Goal: Task Accomplishment & Management: Manage account settings

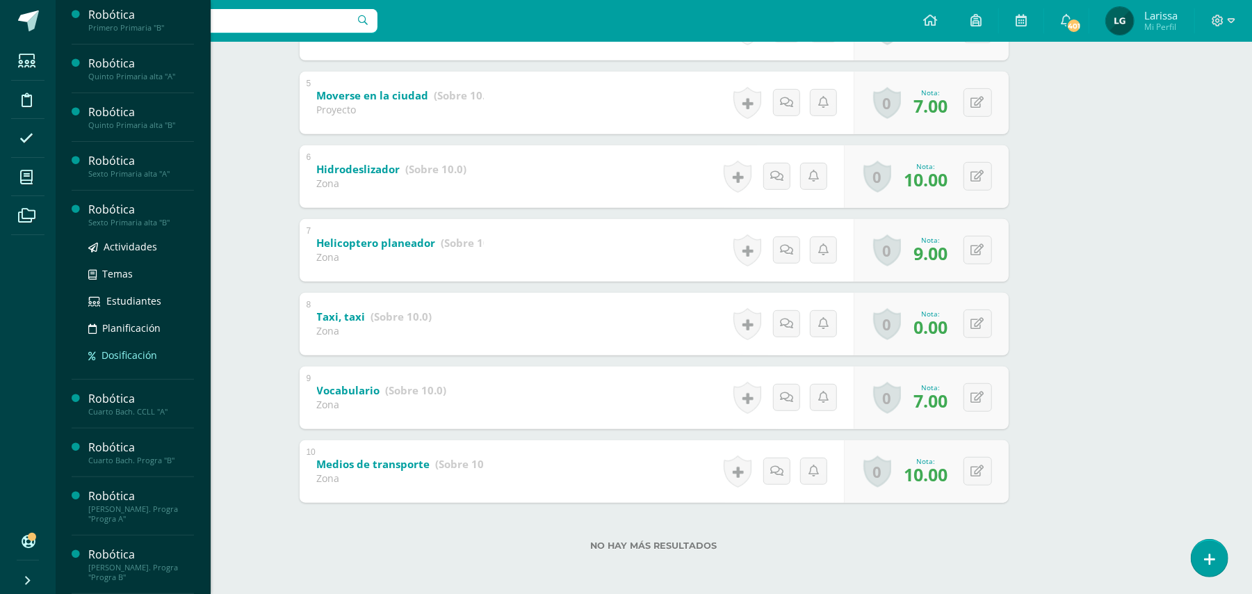
scroll to position [270, 0]
click at [126, 302] on span "Estudiantes" at bounding box center [133, 300] width 55 height 13
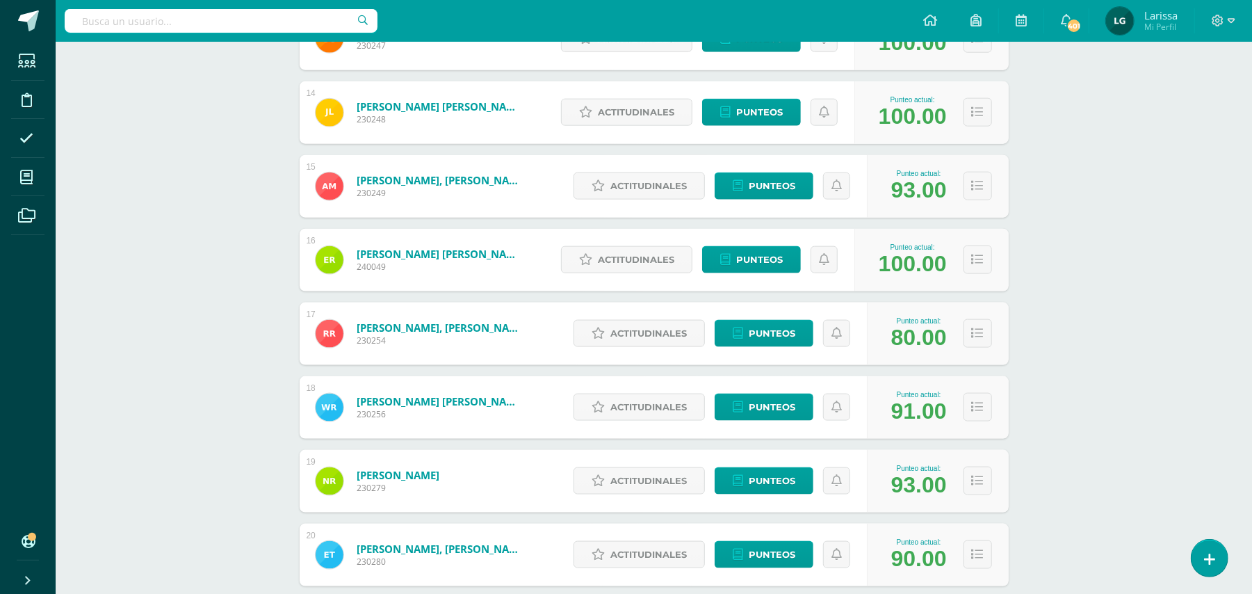
scroll to position [1150, 0]
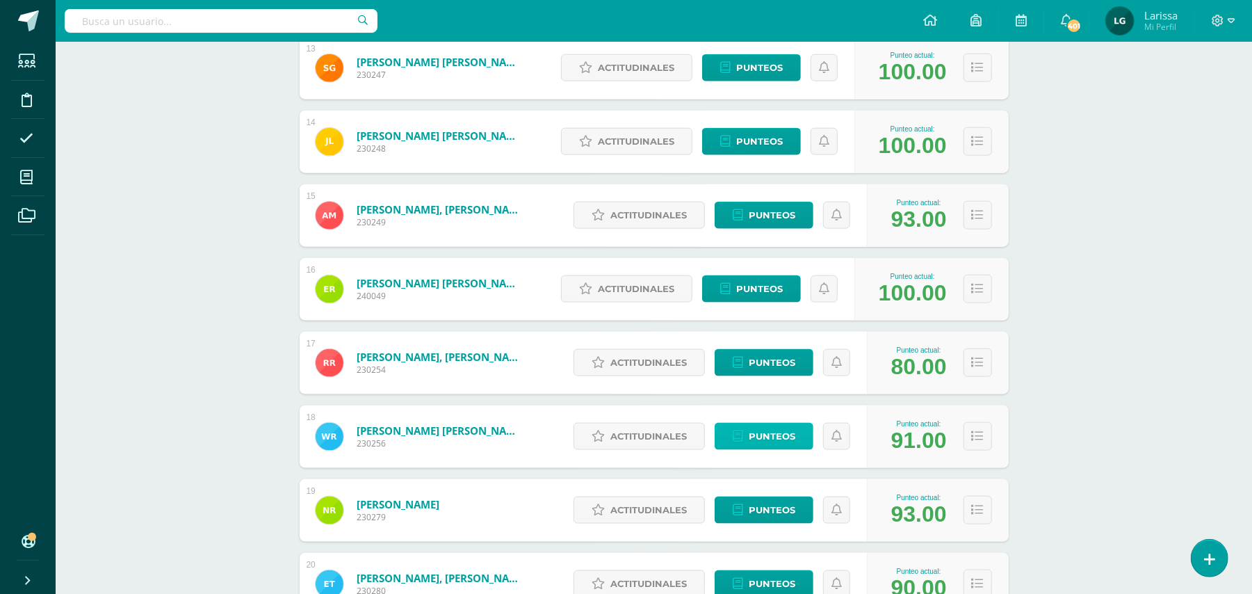
click at [794, 438] on span "Punteos" at bounding box center [772, 436] width 47 height 26
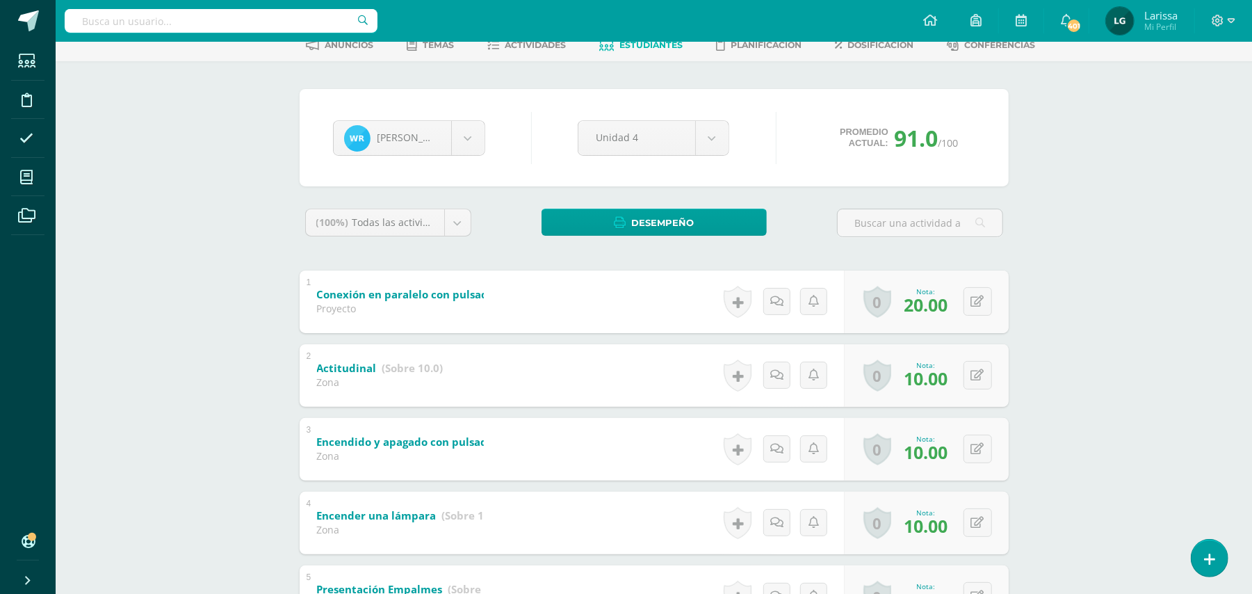
scroll to position [371, 0]
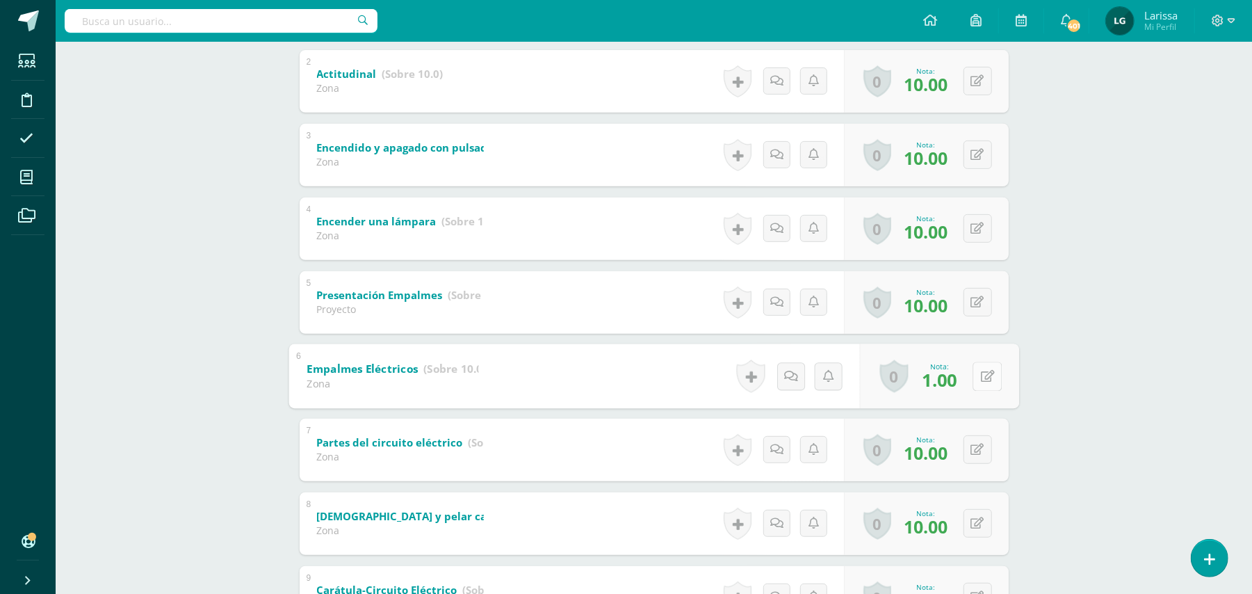
click at [976, 382] on button at bounding box center [987, 376] width 29 height 29
type input "10"
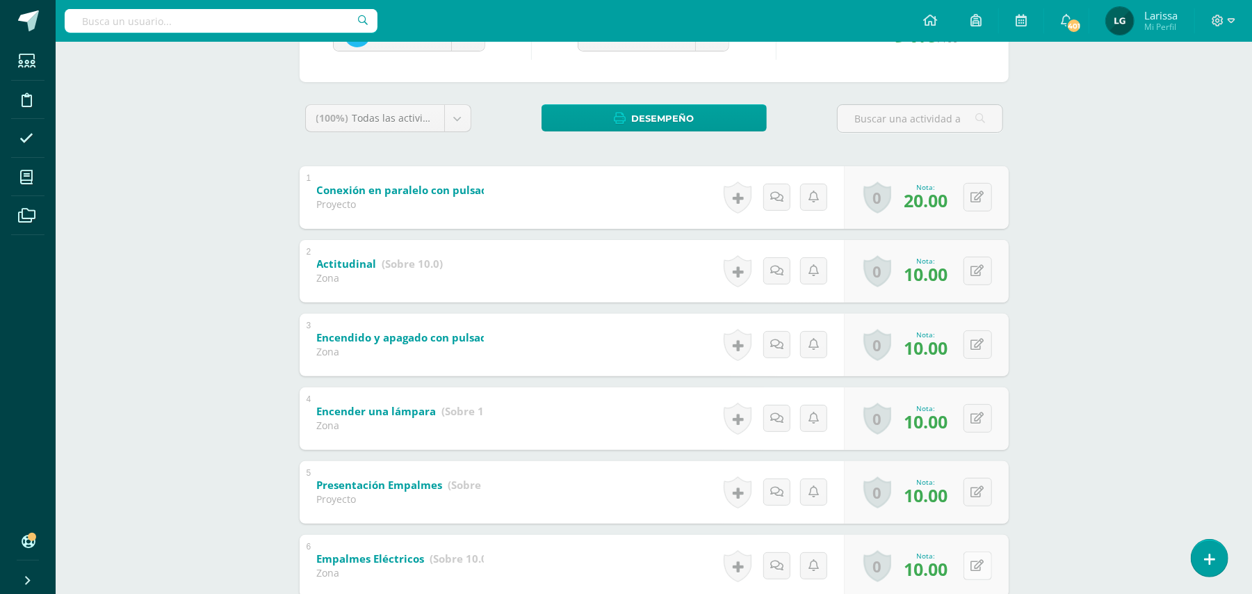
scroll to position [0, 0]
